Goal: Navigation & Orientation: Find specific page/section

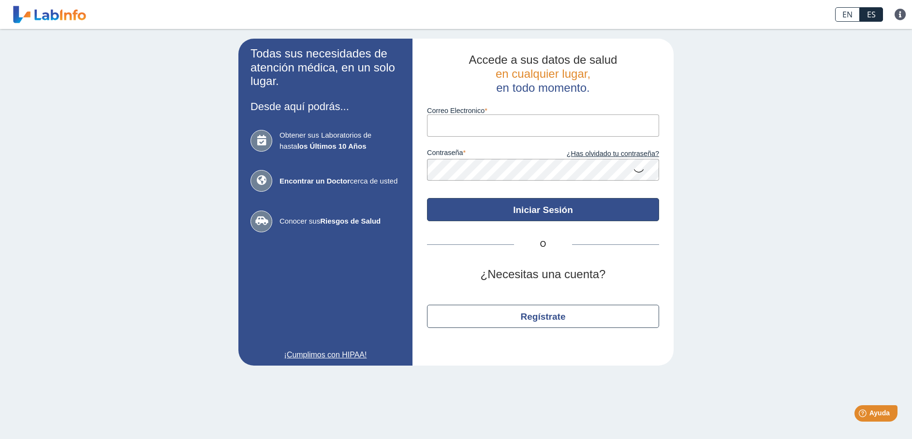
type input "[EMAIL_ADDRESS][DOMAIN_NAME]"
click at [539, 208] on button "Iniciar Sesión" at bounding box center [543, 209] width 232 height 23
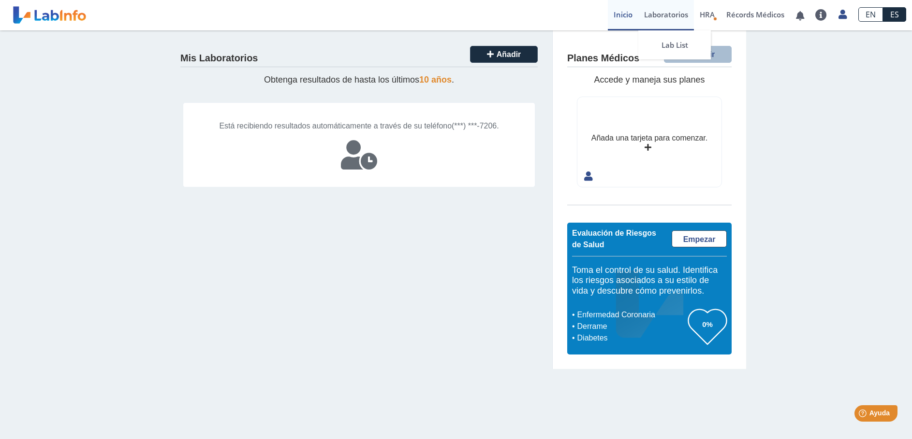
click at [679, 16] on link "Laboratorios" at bounding box center [666, 15] width 56 height 30
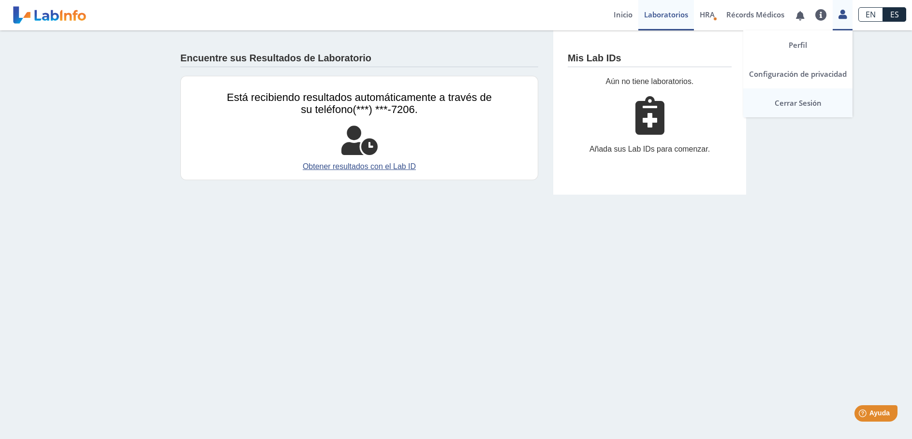
click at [811, 101] on link "Cerrar Sesión" at bounding box center [797, 102] width 109 height 29
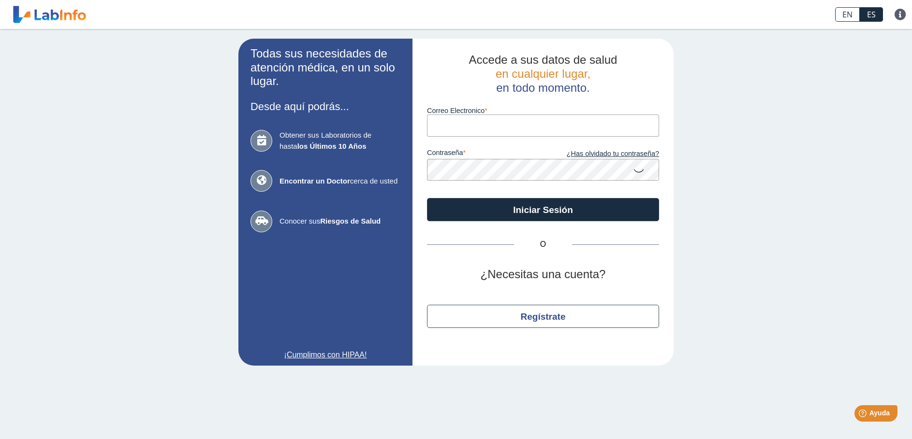
type input "[EMAIL_ADDRESS][DOMAIN_NAME]"
